Goal: Task Accomplishment & Management: Manage account settings

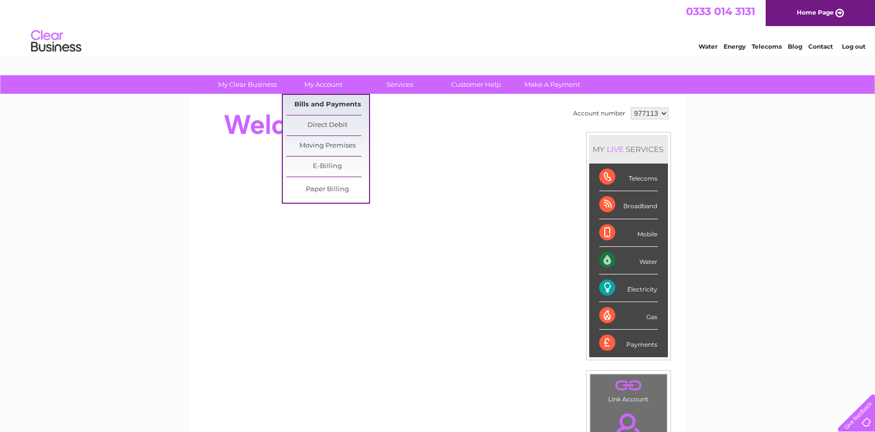
click at [309, 108] on link "Bills and Payments" at bounding box center [327, 105] width 83 height 20
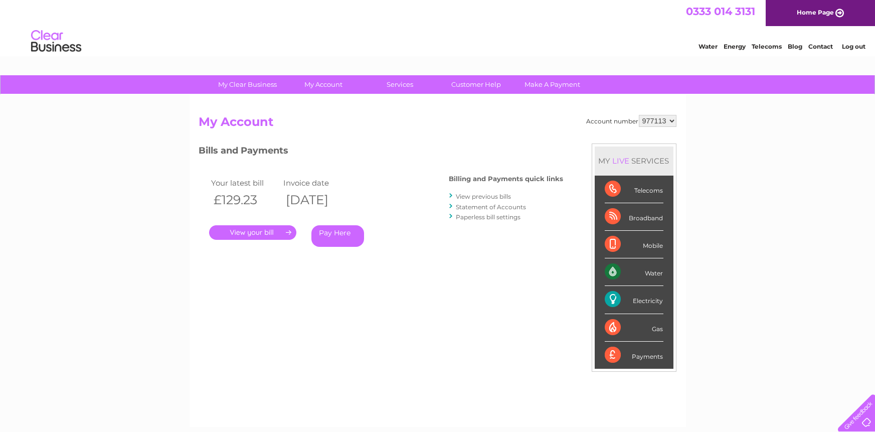
click at [345, 238] on link "Pay Here" at bounding box center [337, 236] width 53 height 22
click at [464, 194] on link "View previous bills" at bounding box center [483, 197] width 55 height 8
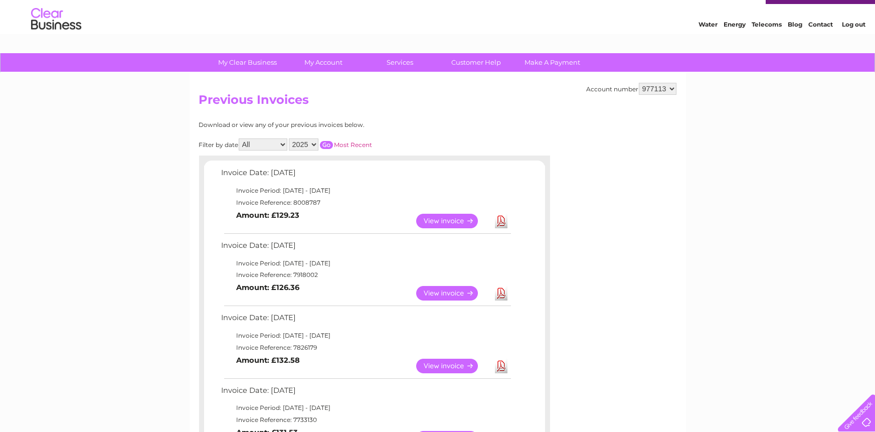
scroll to position [36, 0]
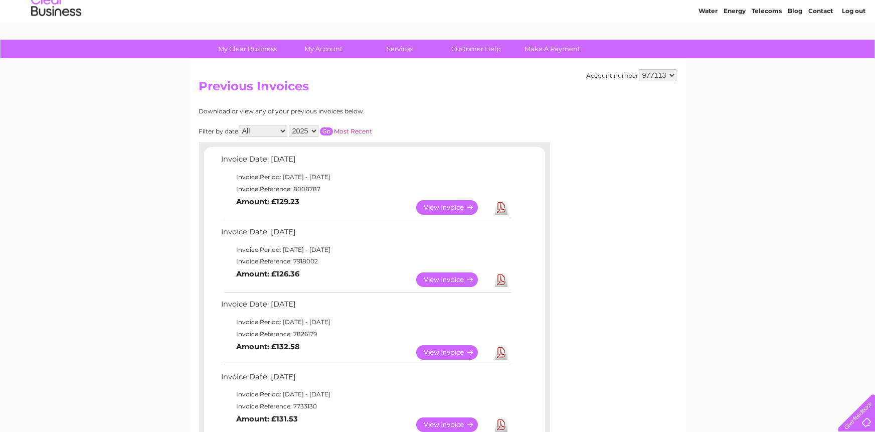
click at [442, 207] on link "View" at bounding box center [453, 207] width 74 height 15
